Goal: Navigation & Orientation: Find specific page/section

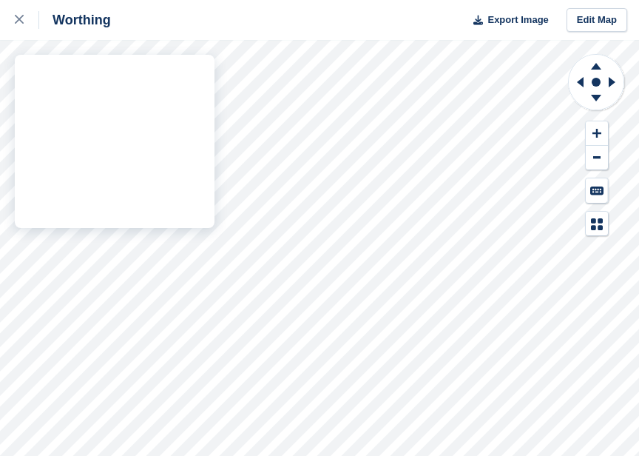
click at [211, 69] on div "Worthing Export Image Edit Map" at bounding box center [319, 228] width 639 height 456
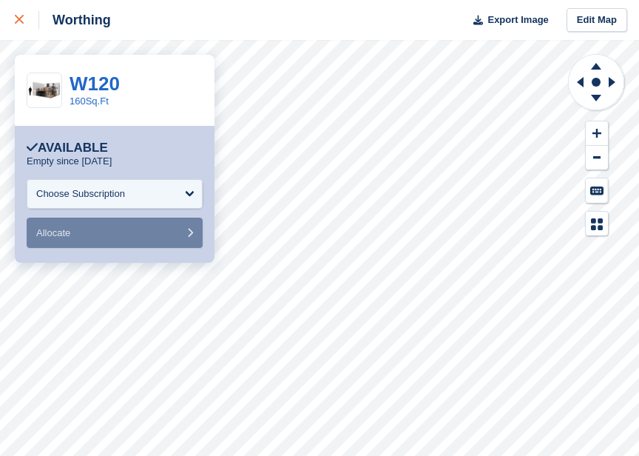
click at [19, 17] on icon at bounding box center [19, 19] width 9 height 9
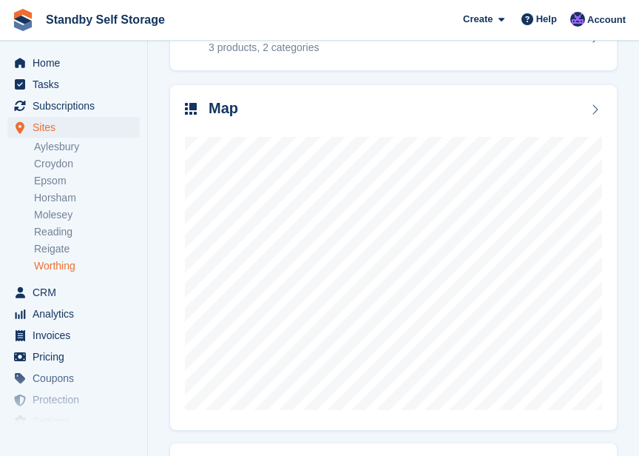
scroll to position [361, 0]
click at [70, 146] on link "Aylesbury" at bounding box center [87, 147] width 106 height 14
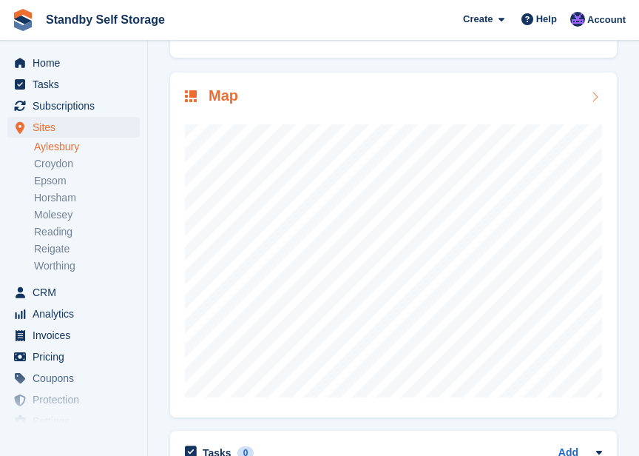
scroll to position [400, 0]
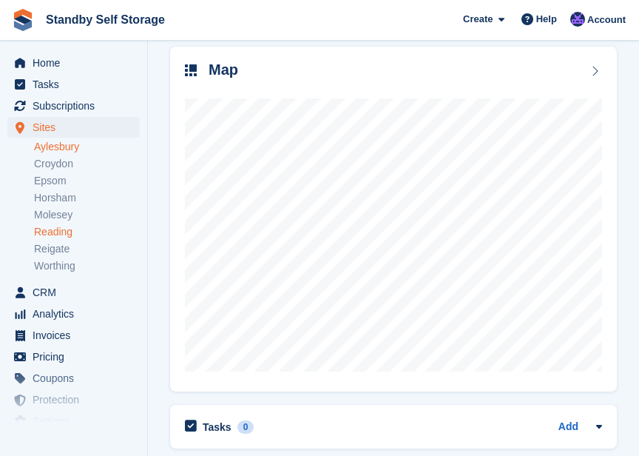
click at [53, 232] on link "Reading" at bounding box center [87, 232] width 106 height 14
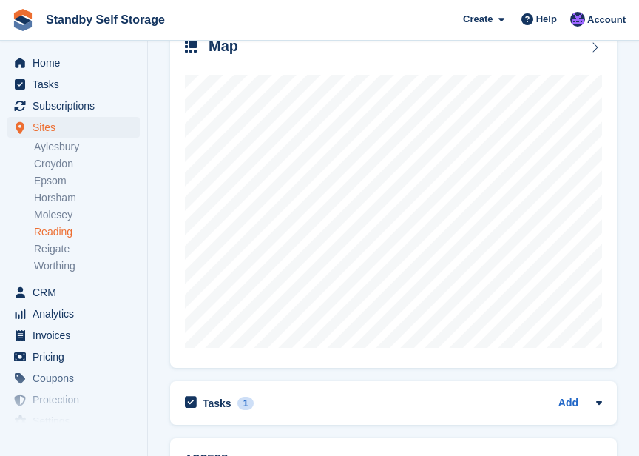
scroll to position [475, 0]
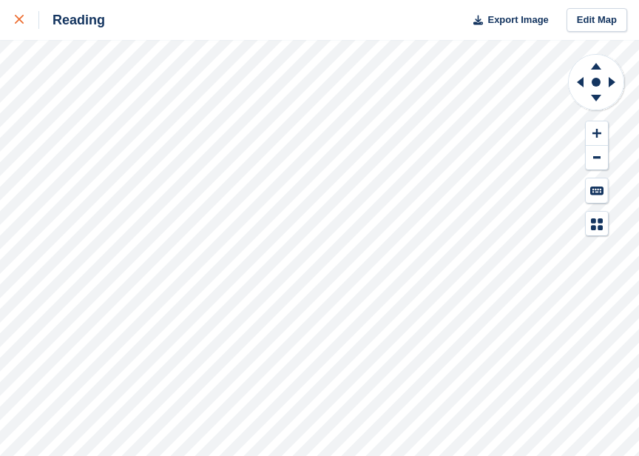
click at [22, 21] on icon at bounding box center [19, 19] width 9 height 9
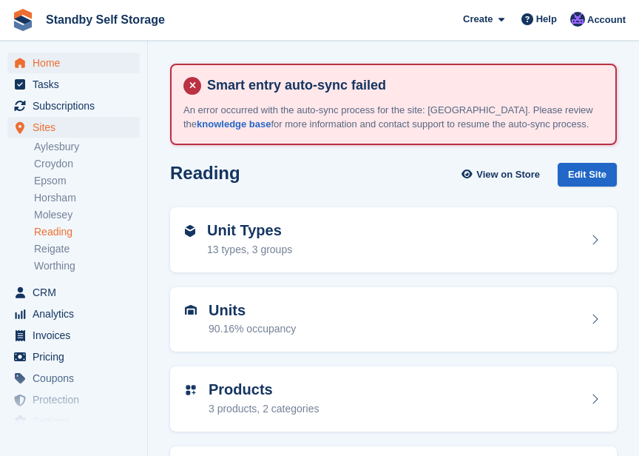
click at [50, 59] on span "Home" at bounding box center [77, 63] width 89 height 21
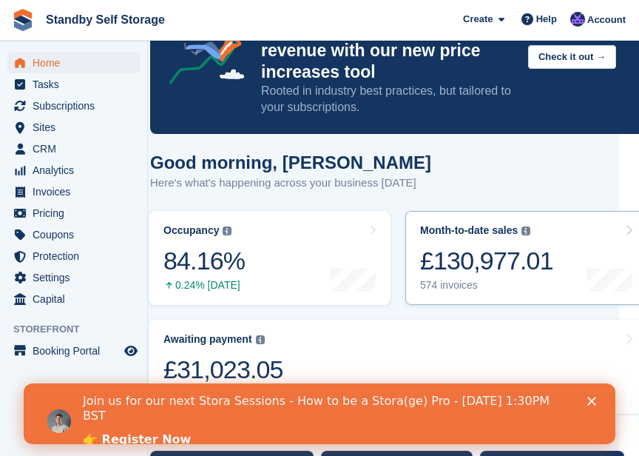
scroll to position [178, 20]
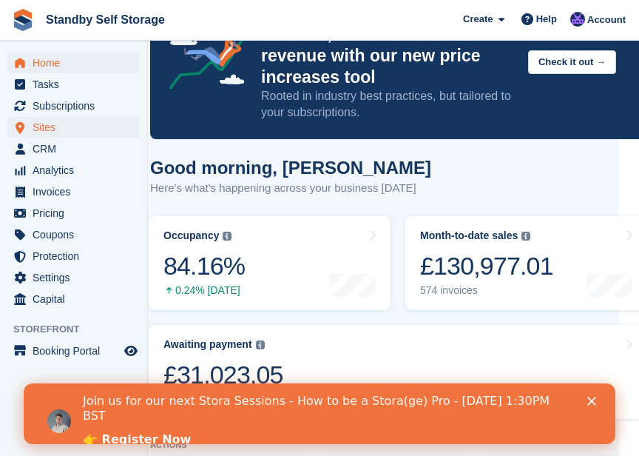
click at [42, 130] on span "Sites" at bounding box center [77, 127] width 89 height 21
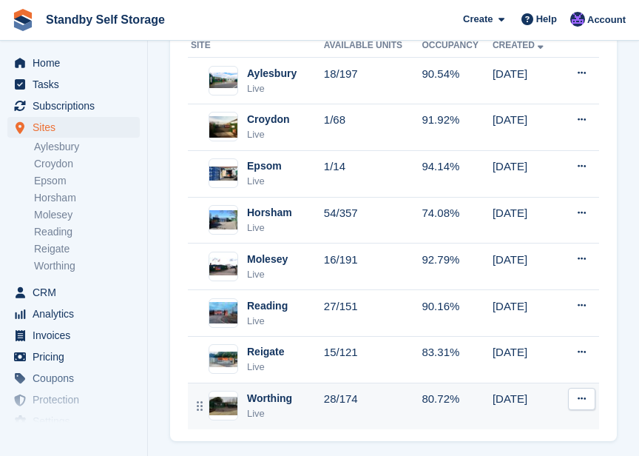
scroll to position [206, 0]
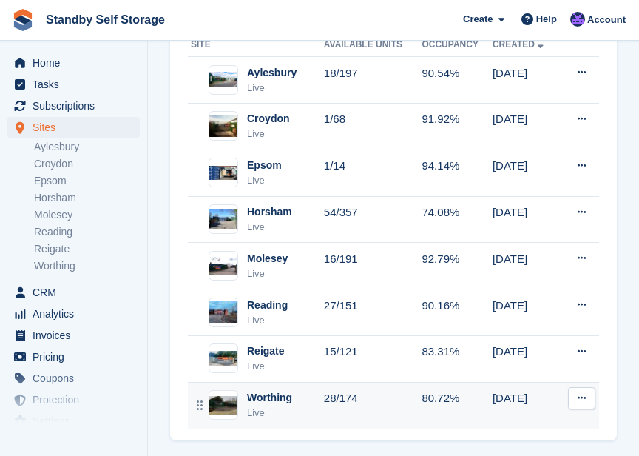
click at [395, 405] on td "28/174" at bounding box center [373, 405] width 98 height 46
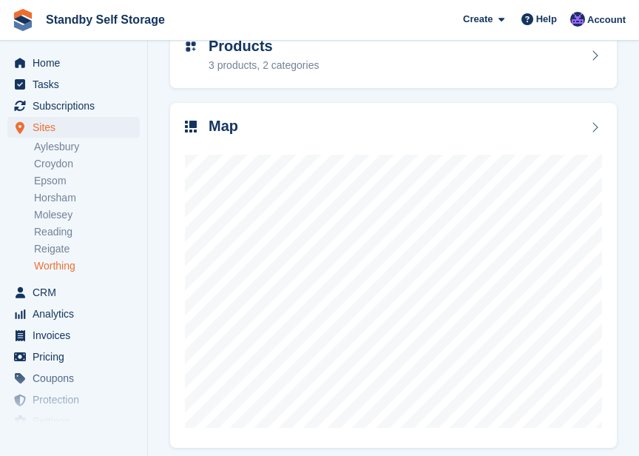
scroll to position [345, 0]
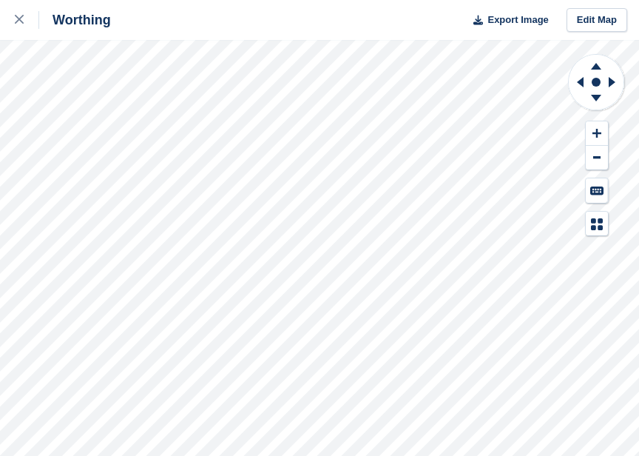
click at [212, 65] on div "Worthing Export Image Edit Map" at bounding box center [319, 228] width 639 height 456
click at [156, 122] on div "Worthing Export Image Edit Map" at bounding box center [319, 228] width 639 height 456
click at [23, 23] on icon at bounding box center [19, 19] width 9 height 9
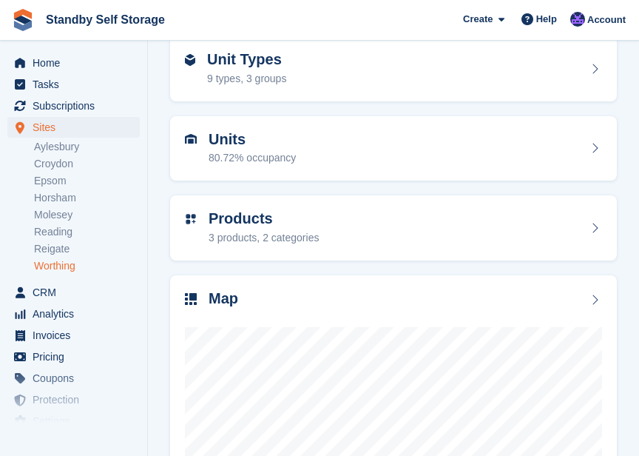
scroll to position [166, 0]
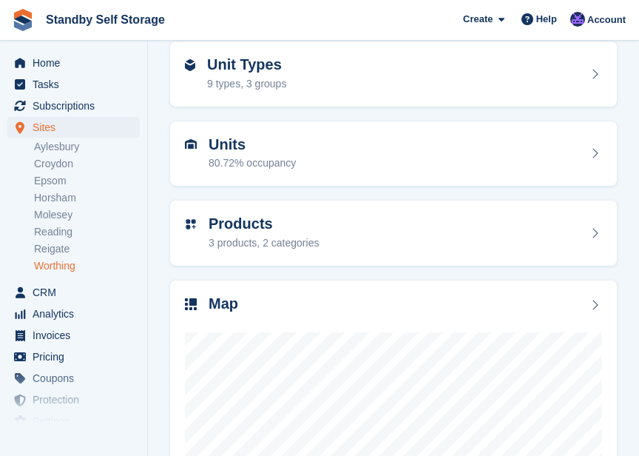
click at [47, 127] on span "Sites" at bounding box center [77, 127] width 89 height 21
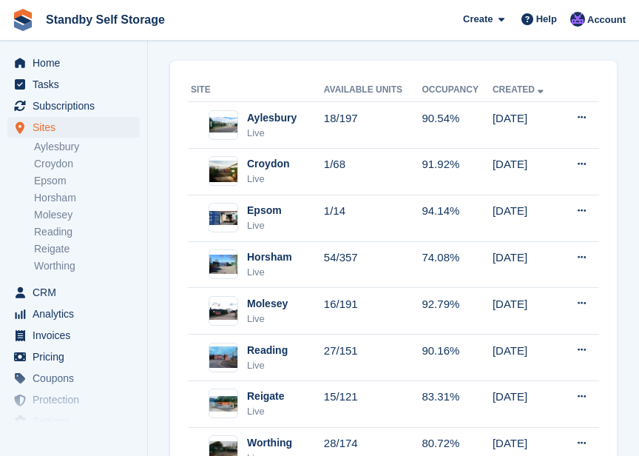
scroll to position [212, 0]
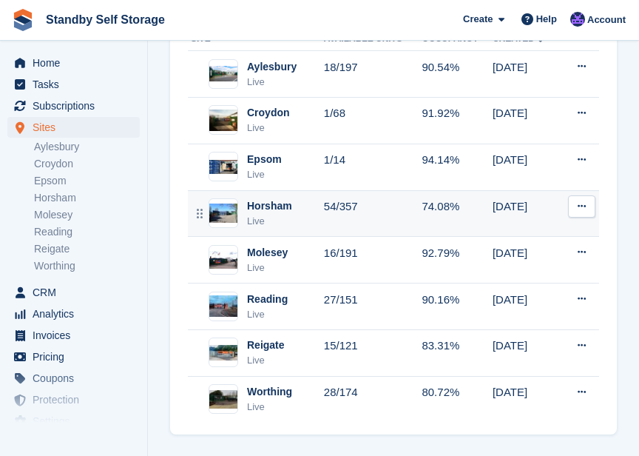
click at [396, 206] on td "54/357" at bounding box center [373, 213] width 98 height 47
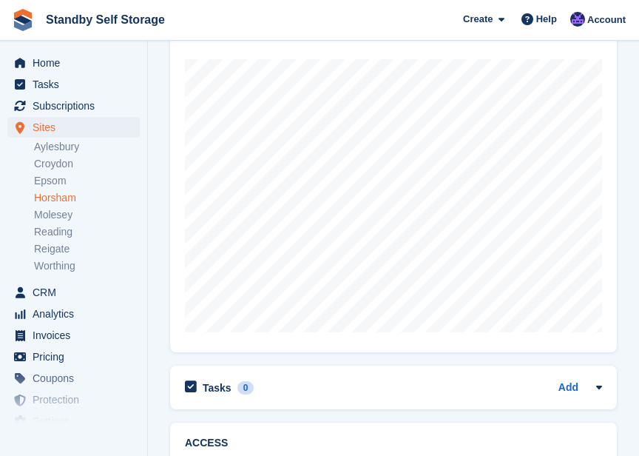
scroll to position [463, 0]
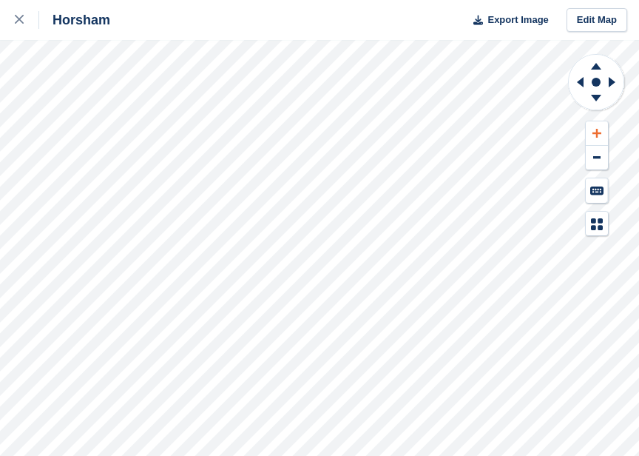
click at [596, 133] on icon at bounding box center [597, 133] width 9 height 9
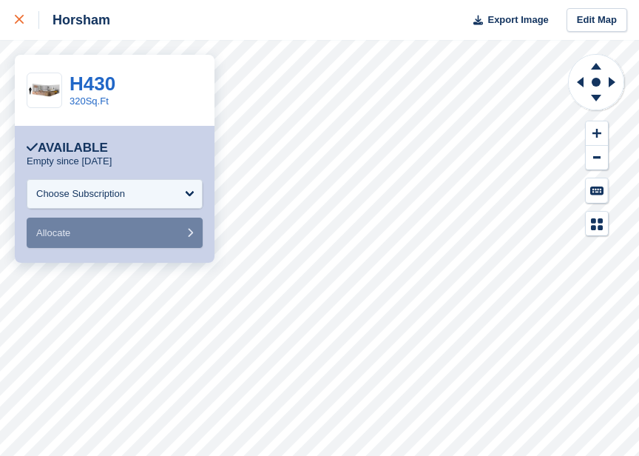
click at [22, 21] on icon at bounding box center [19, 19] width 9 height 9
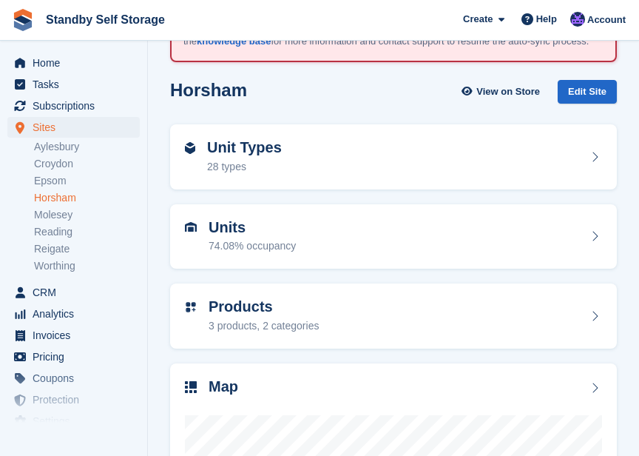
scroll to position [75, 0]
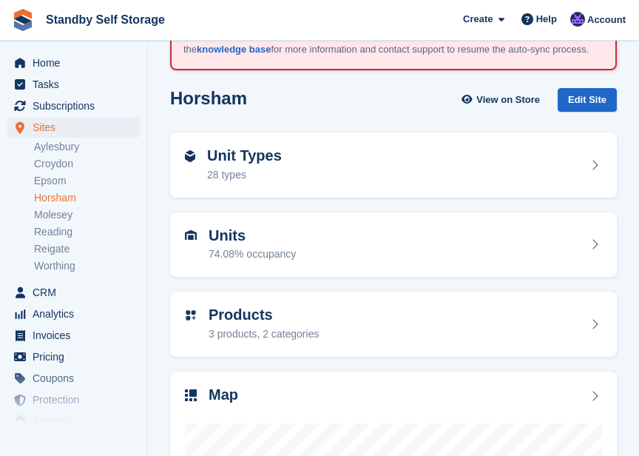
click at [44, 127] on span "Sites" at bounding box center [77, 127] width 89 height 21
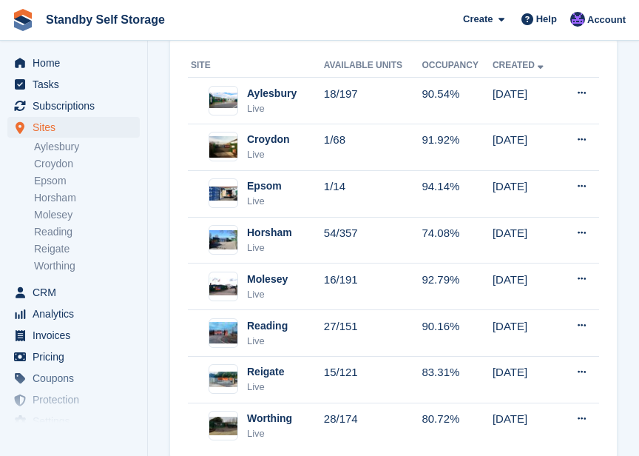
scroll to position [192, 0]
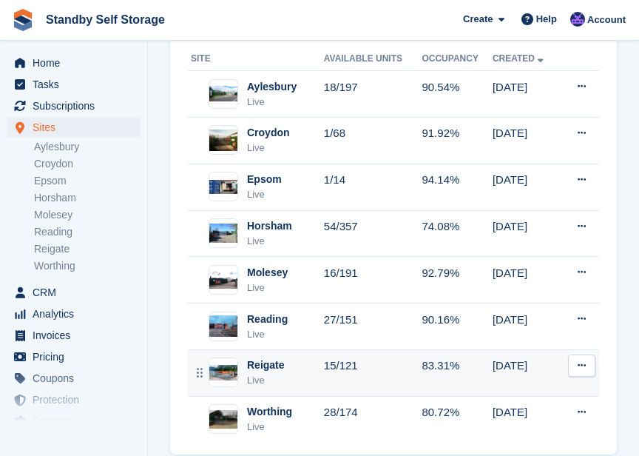
click at [414, 365] on td "15/121" at bounding box center [373, 372] width 98 height 47
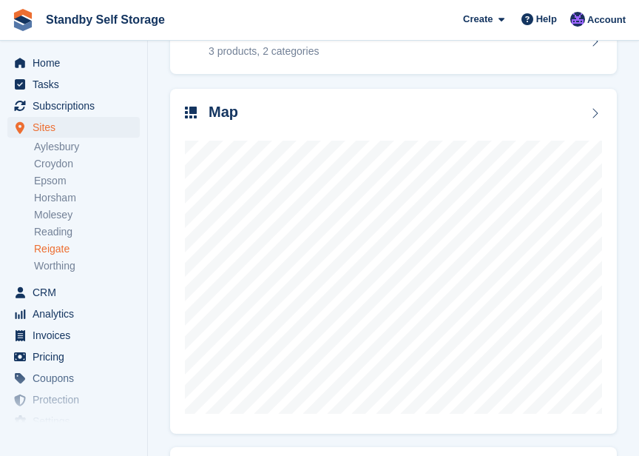
scroll to position [356, 0]
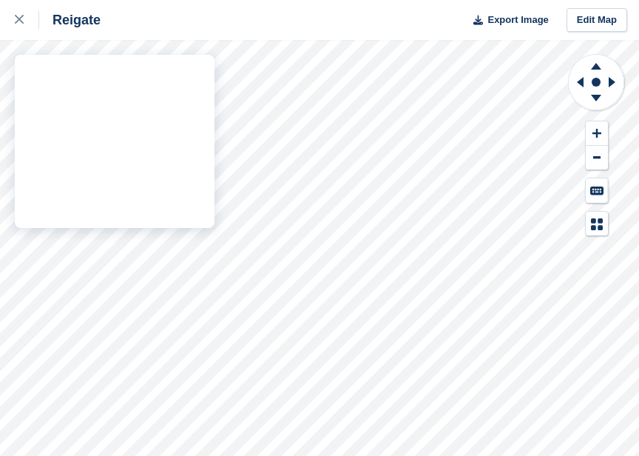
click at [169, 227] on div "Reigate Export Image Edit Map" at bounding box center [319, 228] width 639 height 456
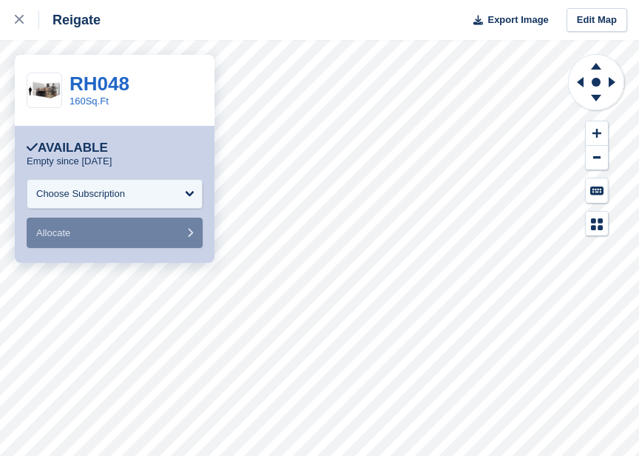
click at [571, 132] on div at bounding box center [597, 144] width 58 height 183
click at [570, 132] on div at bounding box center [597, 144] width 58 height 183
click at [572, 132] on div at bounding box center [597, 144] width 58 height 183
click at [570, 130] on div at bounding box center [597, 144] width 58 height 183
click at [612, 81] on icon at bounding box center [612, 82] width 7 height 10
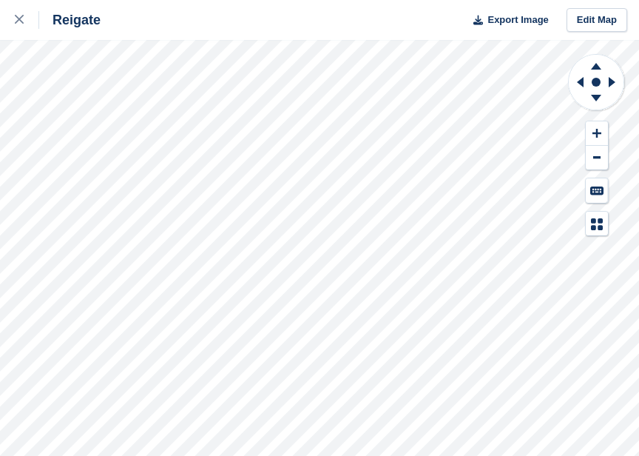
click at [577, 132] on div at bounding box center [597, 144] width 58 height 183
click at [613, 78] on icon at bounding box center [614, 82] width 19 height 38
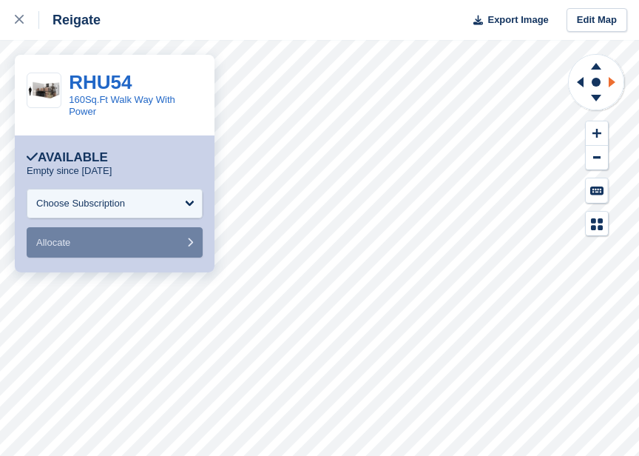
click at [610, 81] on icon at bounding box center [612, 82] width 7 height 10
click at [578, 83] on icon at bounding box center [578, 82] width 19 height 38
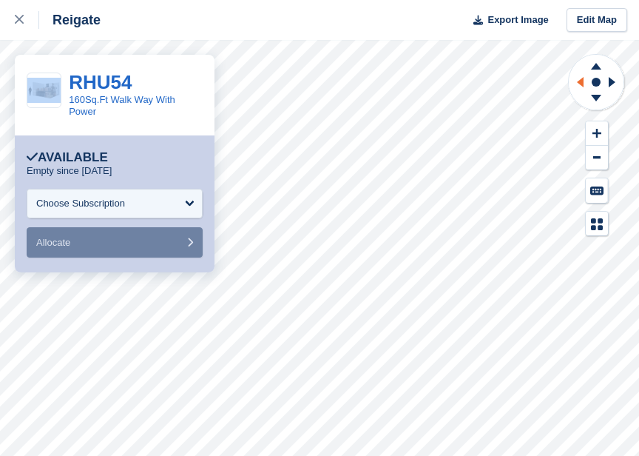
click at [578, 83] on icon at bounding box center [578, 82] width 19 height 38
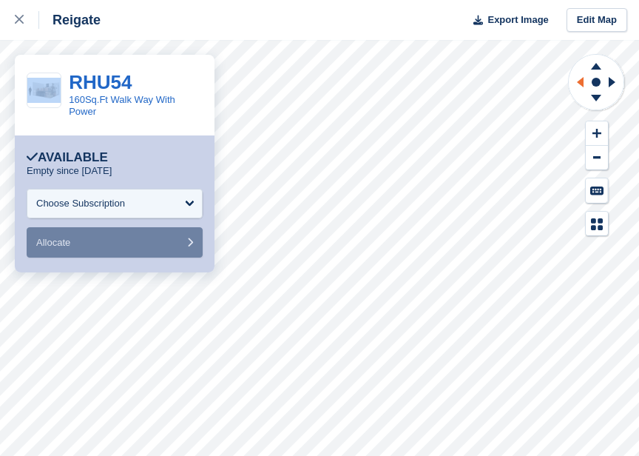
click at [578, 83] on icon at bounding box center [578, 82] width 19 height 38
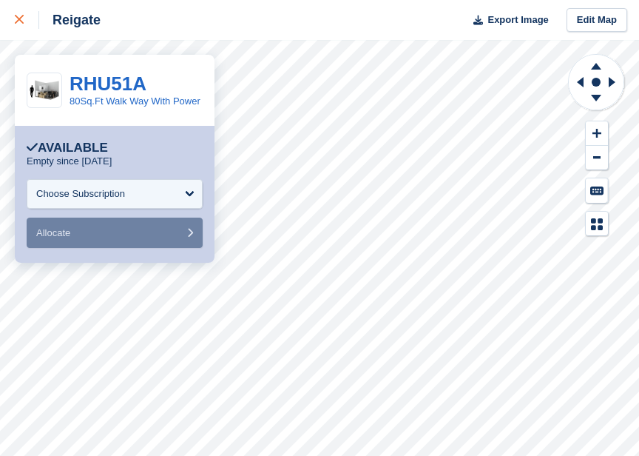
click at [19, 20] on icon at bounding box center [19, 19] width 9 height 9
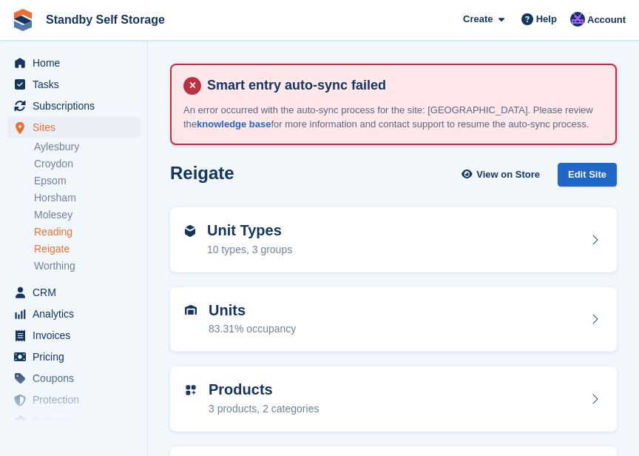
click at [59, 232] on link "Reading" at bounding box center [87, 232] width 106 height 14
click at [341, 306] on div "Units 90.16% occupancy" at bounding box center [393, 320] width 417 height 36
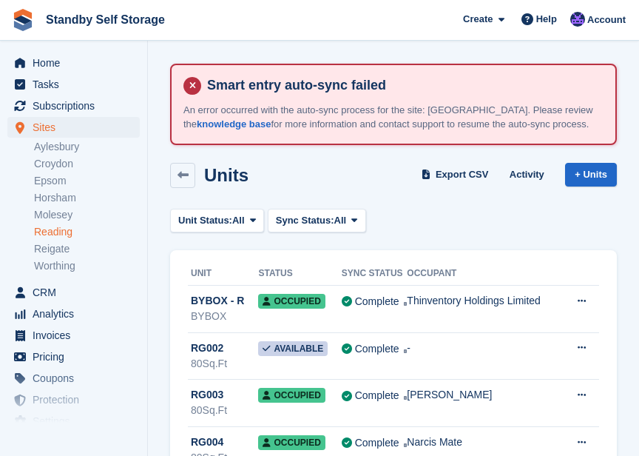
click at [46, 231] on link "Reading" at bounding box center [87, 232] width 106 height 14
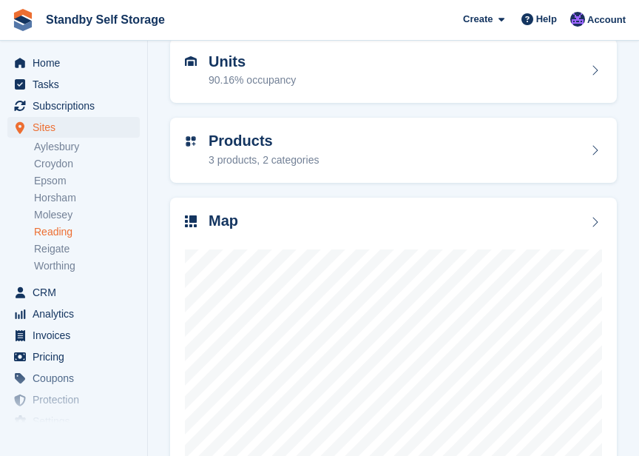
scroll to position [249, 0]
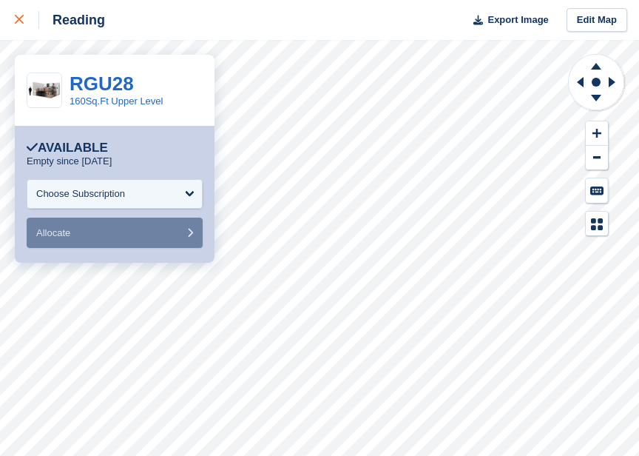
click at [20, 23] on icon at bounding box center [19, 19] width 9 height 9
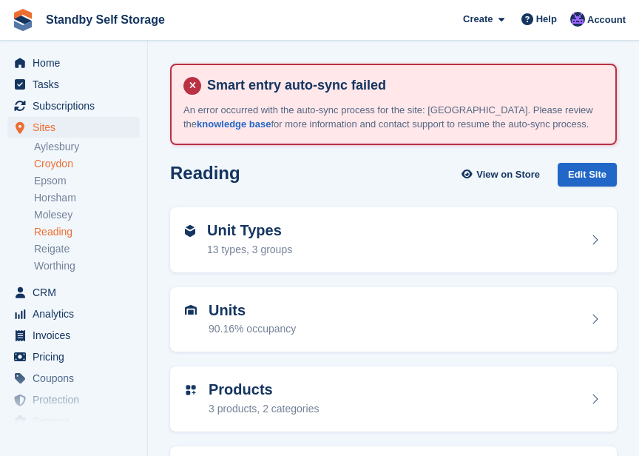
click at [60, 166] on link "Croydon" at bounding box center [87, 164] width 106 height 14
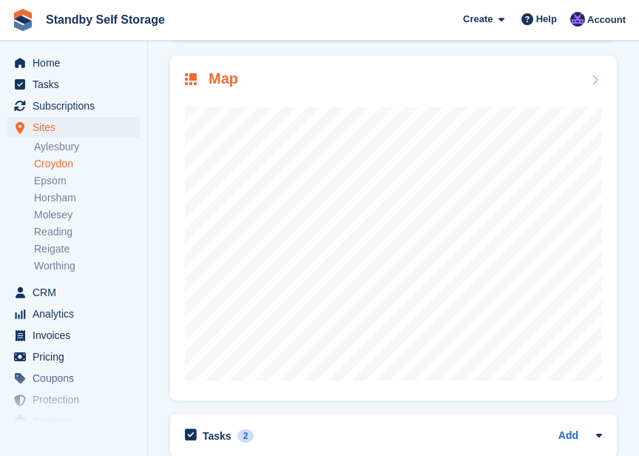
scroll to position [375, 0]
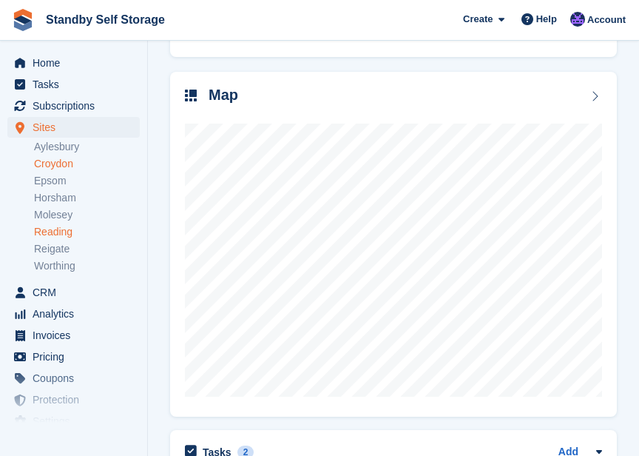
scroll to position [375, 0]
click at [70, 212] on link "Molesey" at bounding box center [87, 215] width 106 height 14
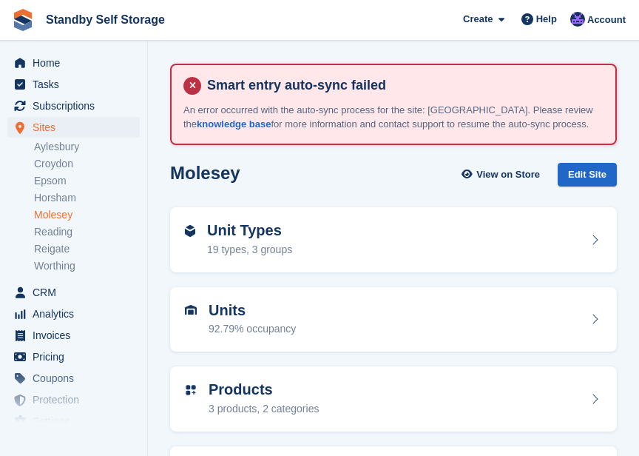
scroll to position [306, 0]
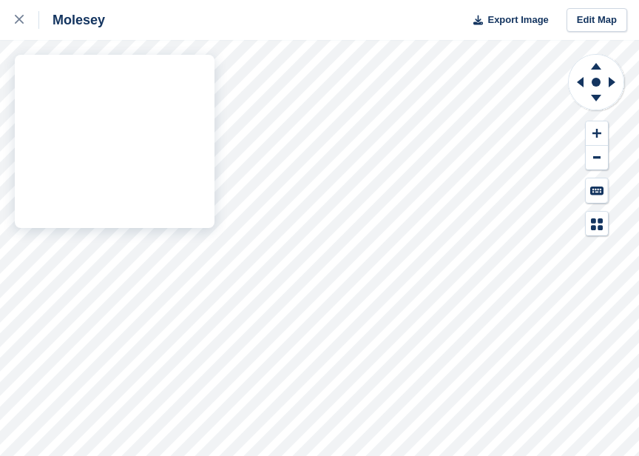
click at [137, 141] on div "Molesey Export Image Edit Map" at bounding box center [319, 228] width 639 height 456
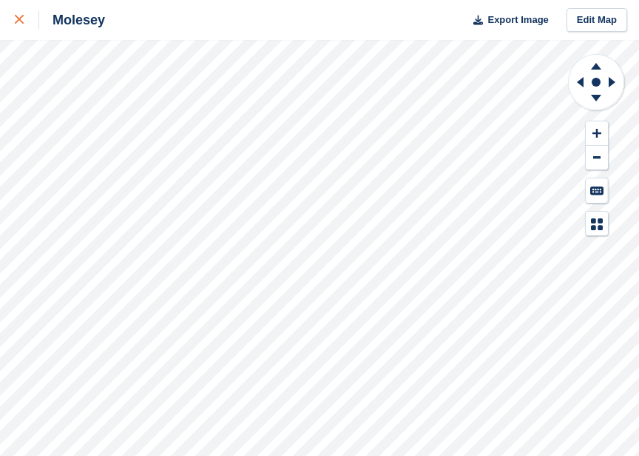
click at [17, 22] on icon at bounding box center [19, 19] width 9 height 9
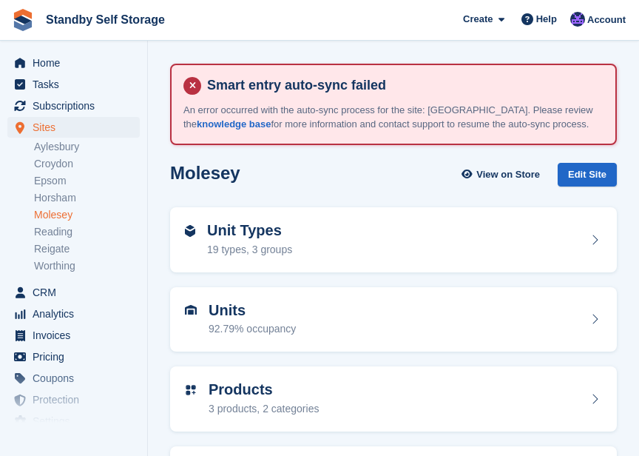
click at [71, 147] on link "Aylesbury" at bounding box center [87, 147] width 106 height 14
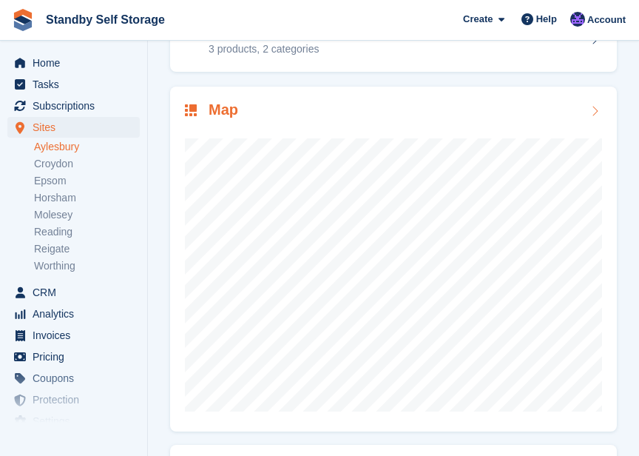
scroll to position [360, 0]
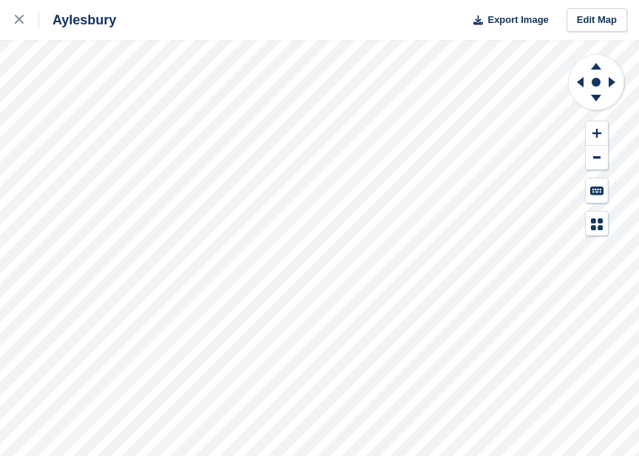
click at [161, 73] on div "Aylesbury Export Image Edit Map" at bounding box center [319, 228] width 639 height 456
click at [167, 78] on div "Aylesbury Export Image Edit Map" at bounding box center [319, 228] width 639 height 456
click at [161, 74] on div "Aylesbury Export Image Edit Map" at bounding box center [319, 228] width 639 height 456
